Goal: Transaction & Acquisition: Purchase product/service

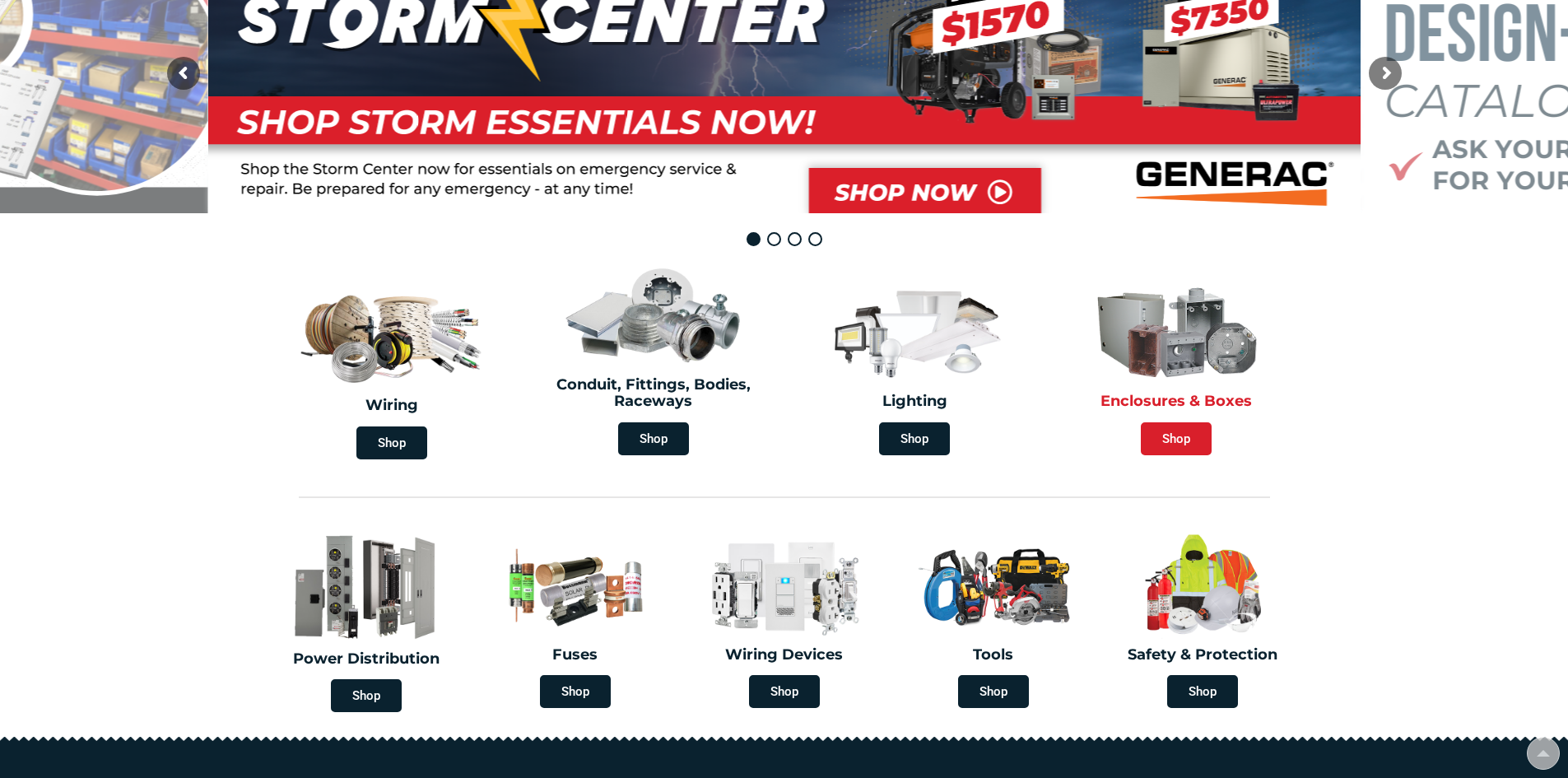
click at [1177, 437] on span "Shop" at bounding box center [1176, 439] width 71 height 33
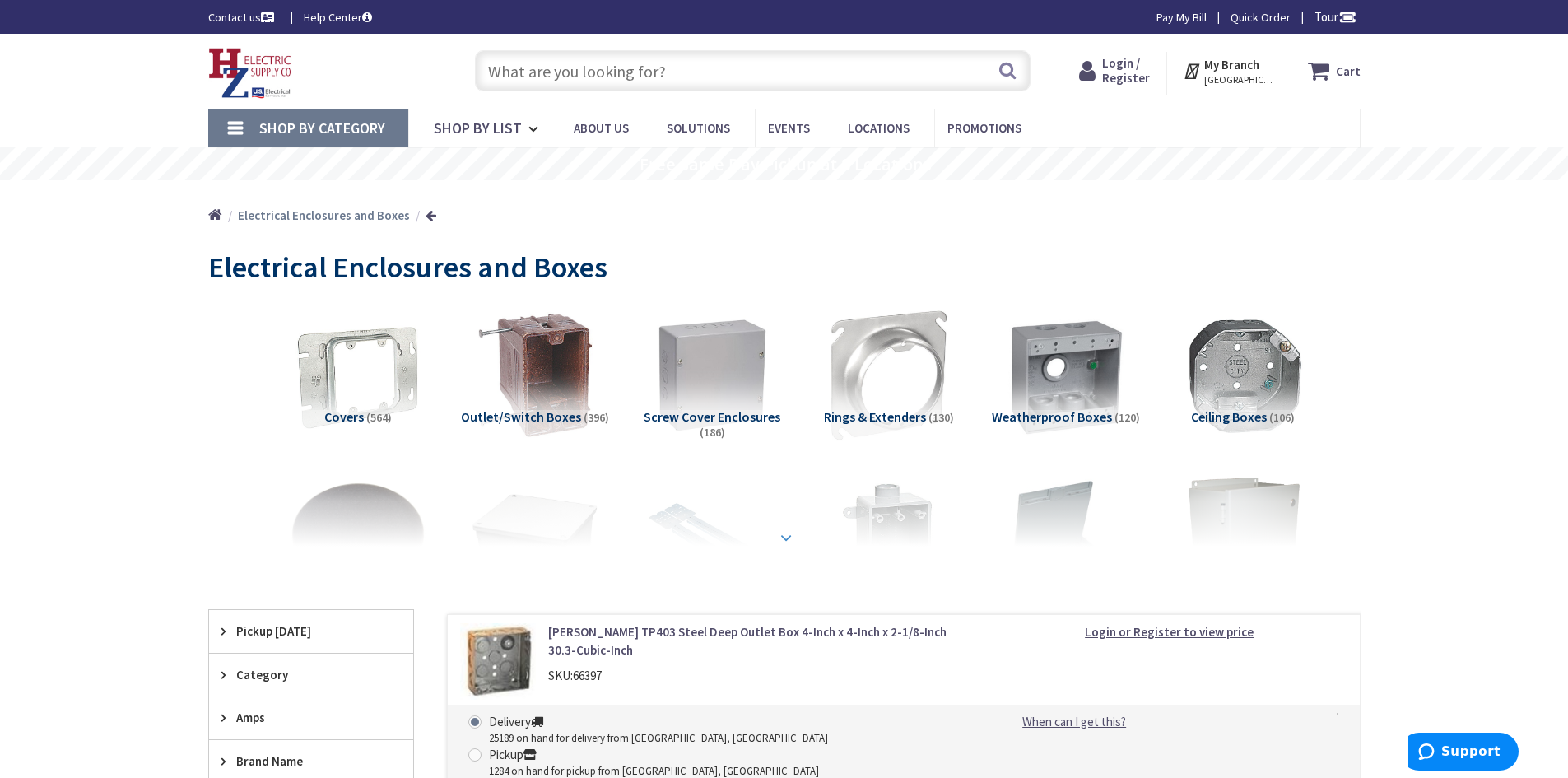
click at [787, 531] on strong at bounding box center [786, 537] width 19 height 18
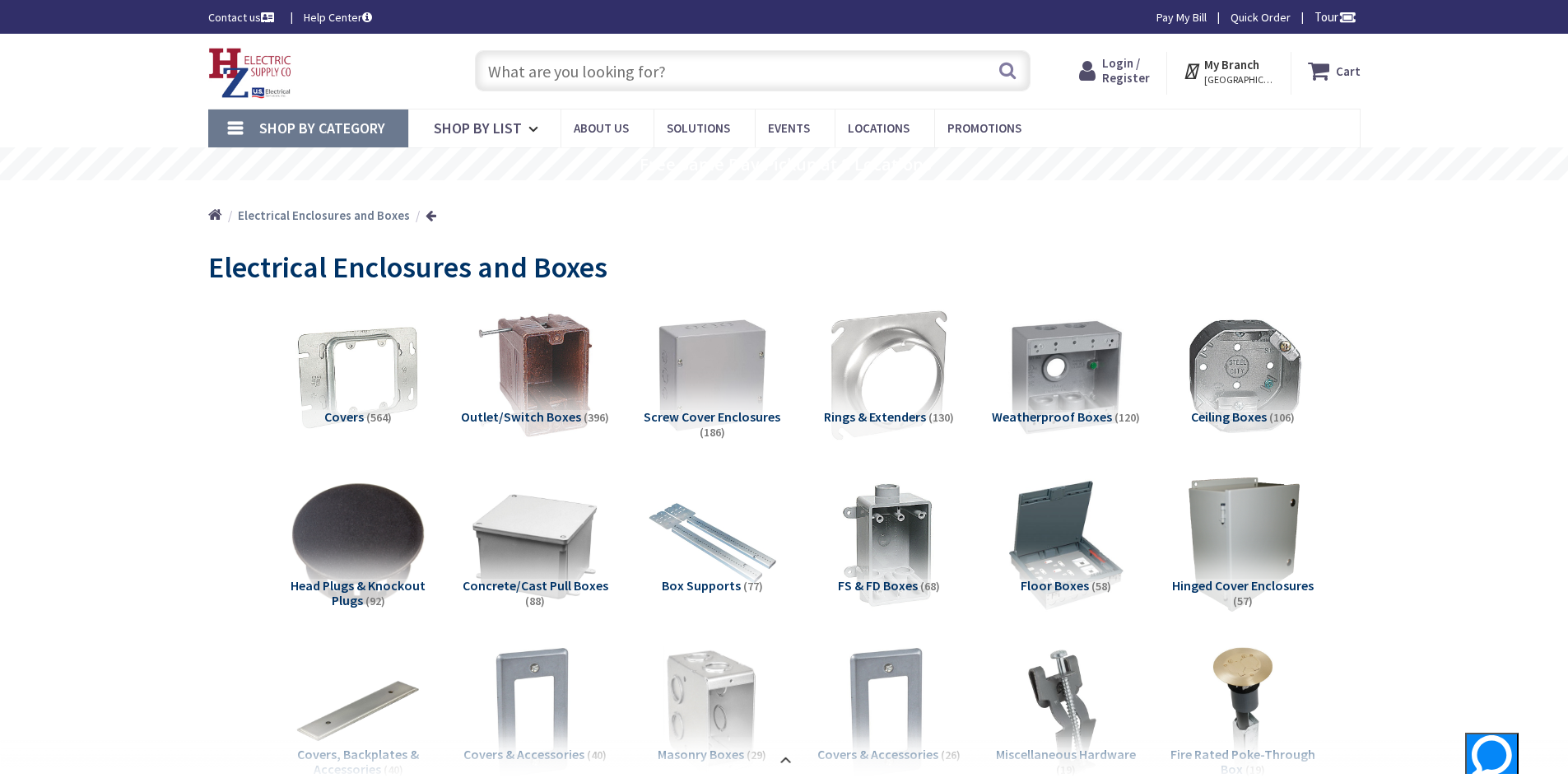
click at [617, 73] on input "text" at bounding box center [752, 71] width 556 height 41
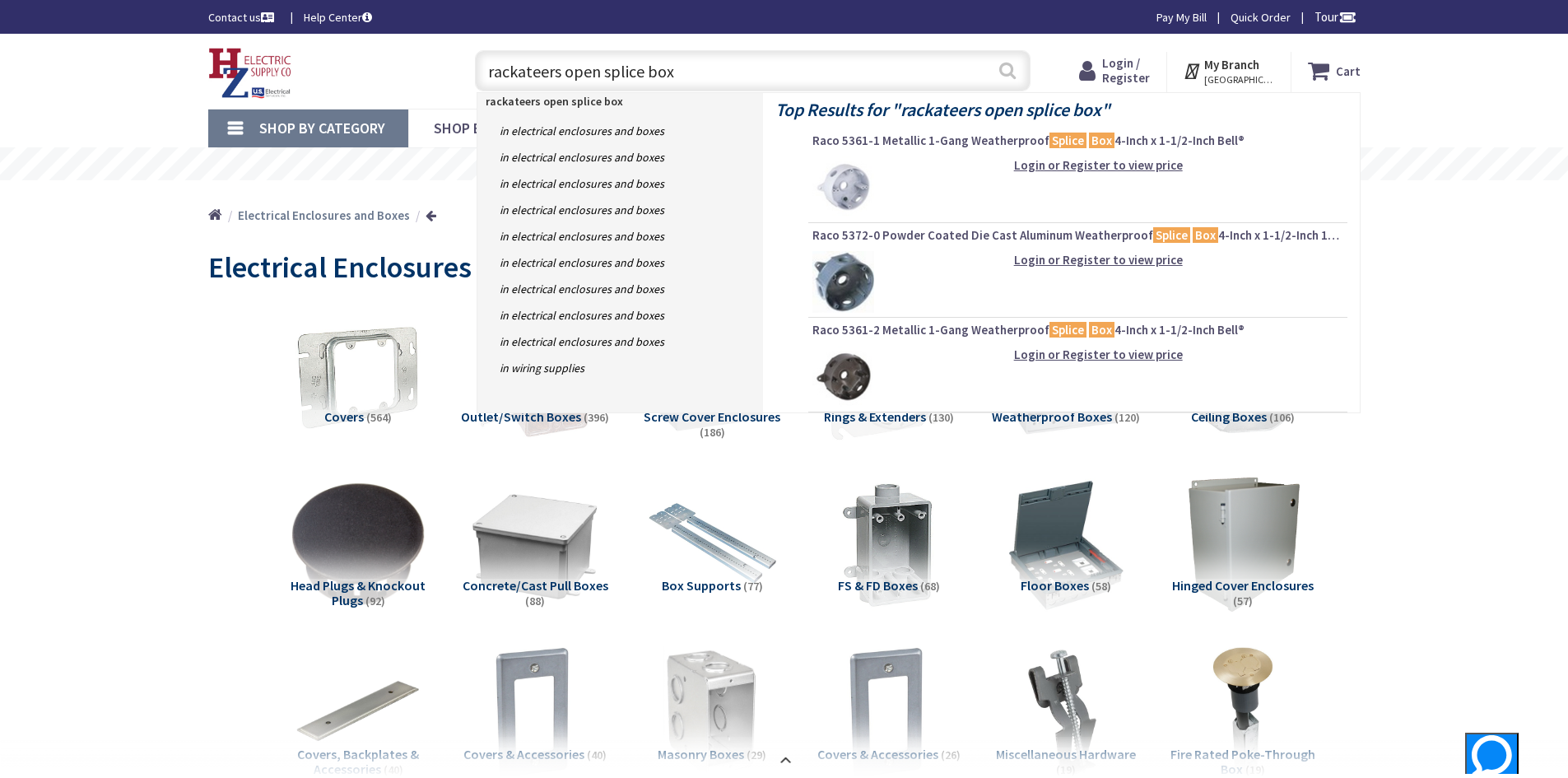
type input "rackateers open splice box"
click at [1007, 73] on button "Search" at bounding box center [1008, 70] width 21 height 37
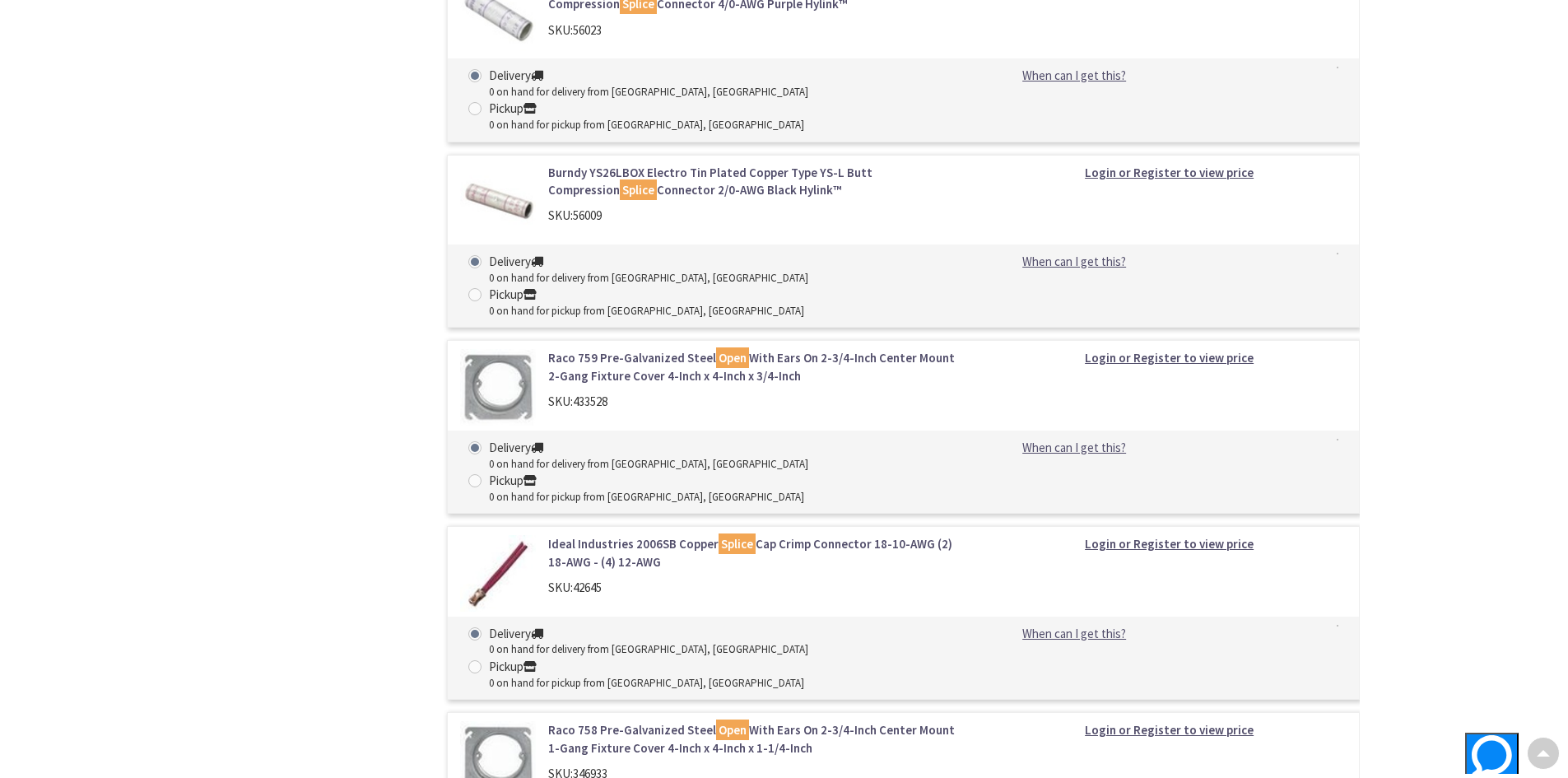
scroll to position [14182, 0]
